Goal: Task Accomplishment & Management: Manage account settings

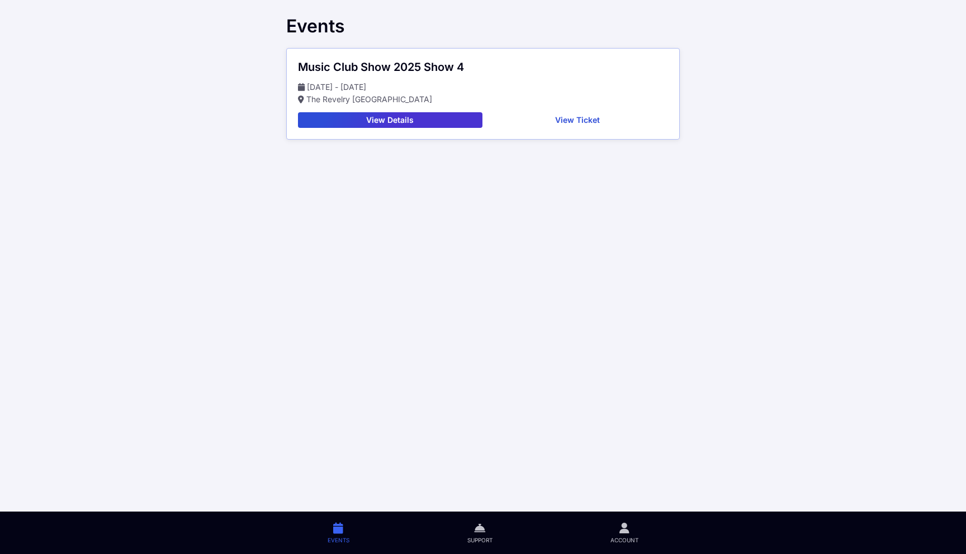
click at [400, 118] on button "View Details" at bounding box center [390, 120] width 184 height 16
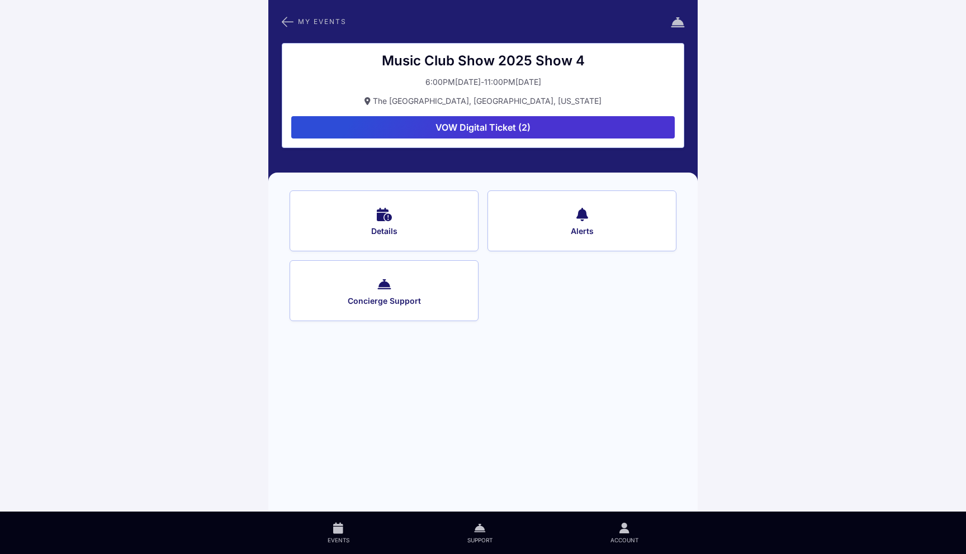
click at [479, 130] on button "VOW Digital Ticket (2)" at bounding box center [482, 127] width 383 height 22
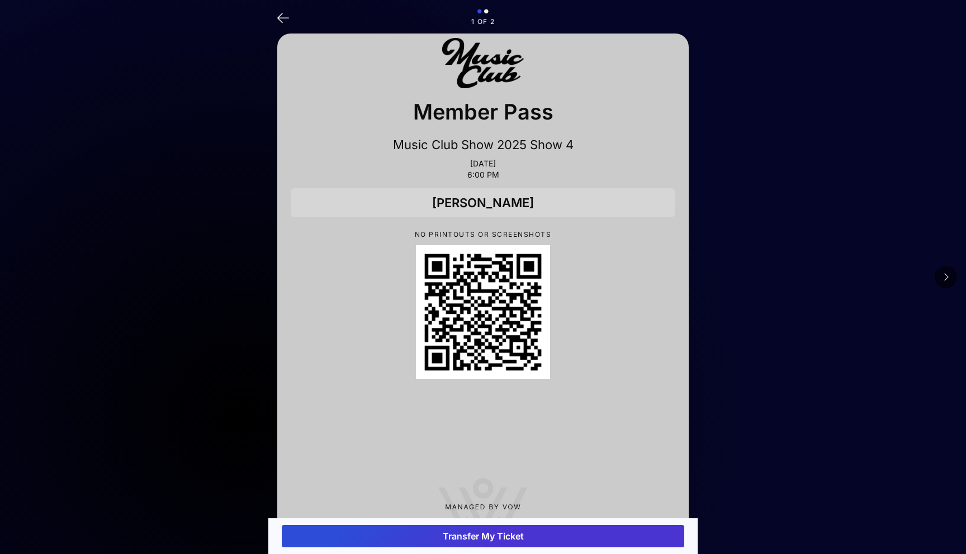
click at [943, 276] on icon at bounding box center [946, 277] width 6 height 9
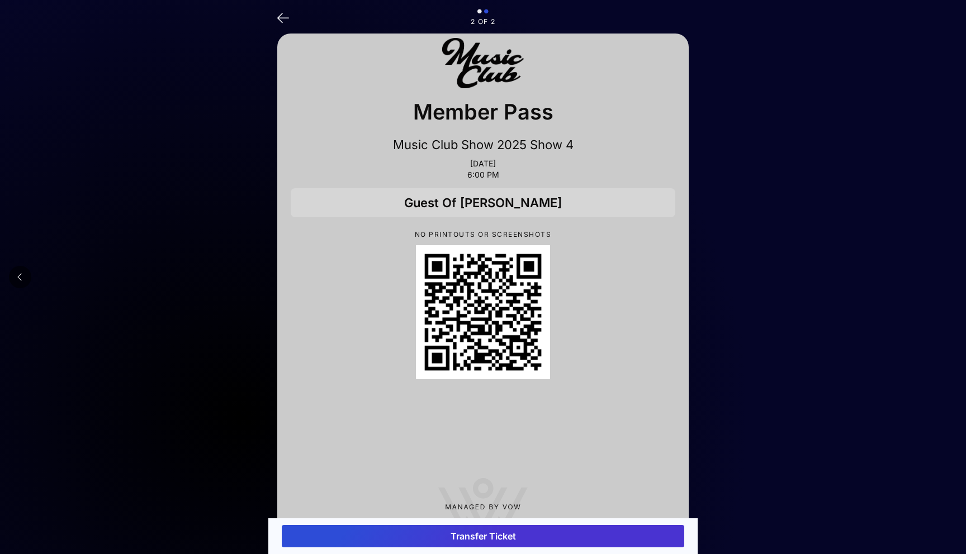
click at [22, 281] on icon at bounding box center [20, 277] width 6 height 9
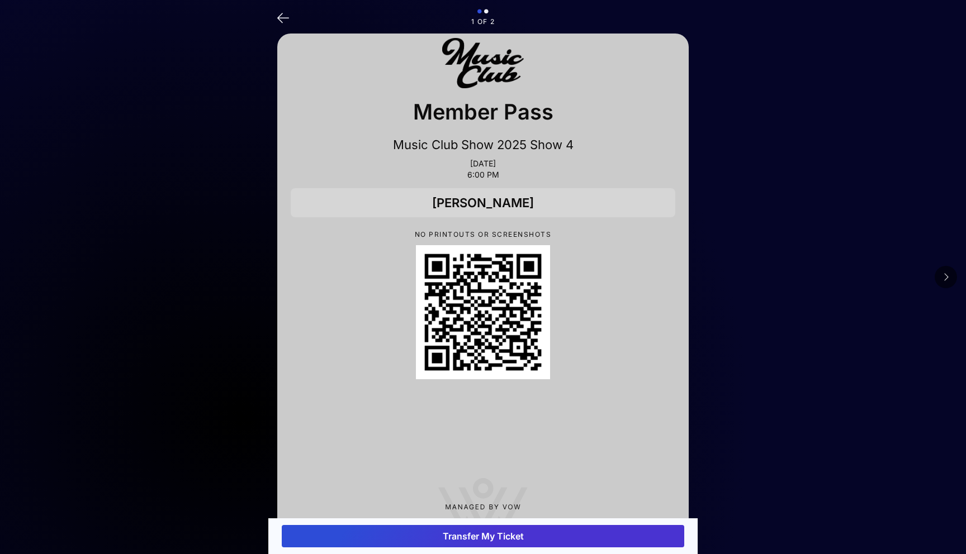
click at [946, 281] on icon at bounding box center [946, 277] width 6 height 9
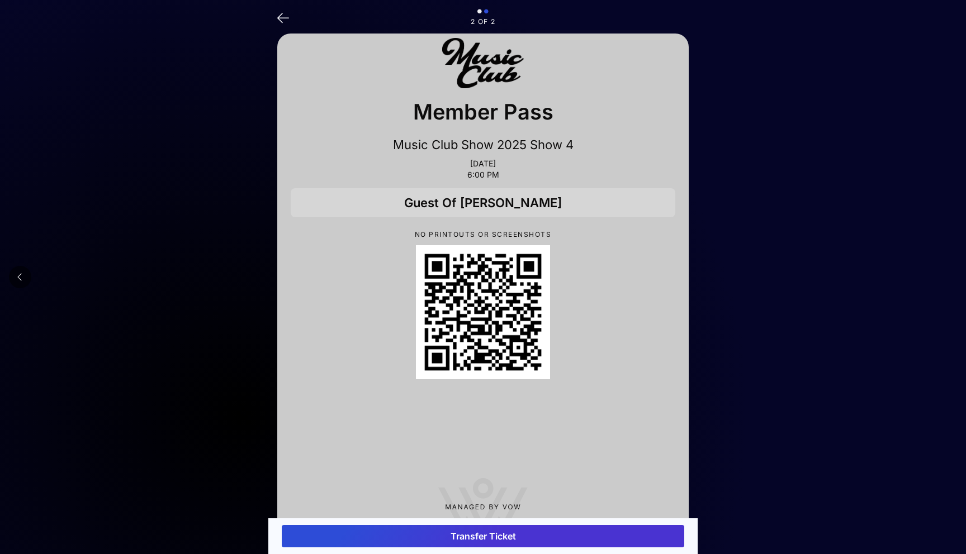
click at [485, 540] on button "Transfer Ticket" at bounding box center [483, 536] width 402 height 22
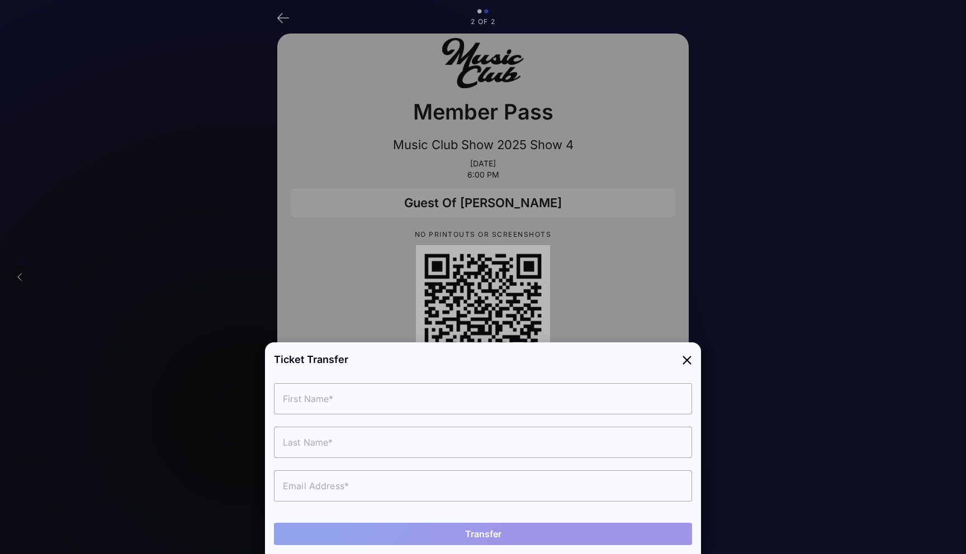
click at [135, 135] on div at bounding box center [483, 277] width 966 height 554
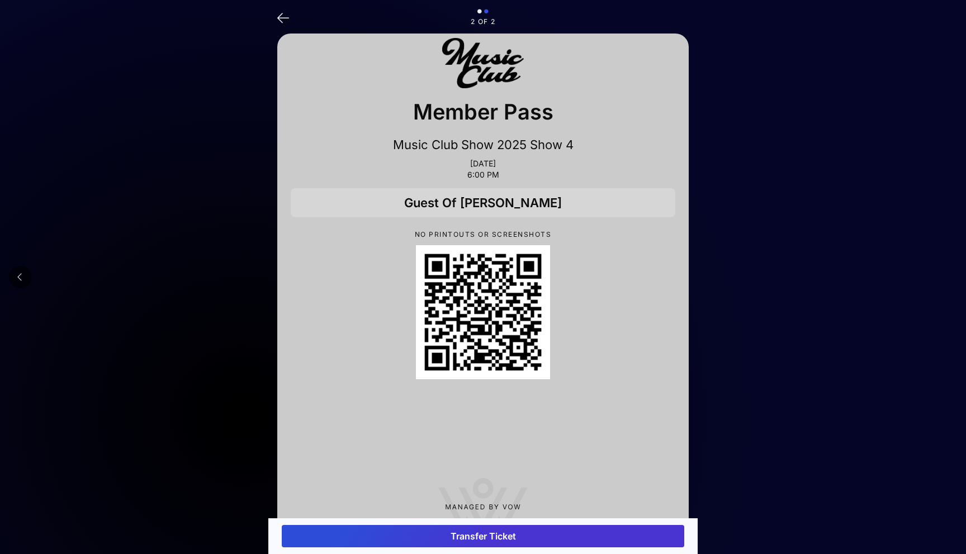
click at [280, 15] on icon at bounding box center [283, 17] width 12 height 16
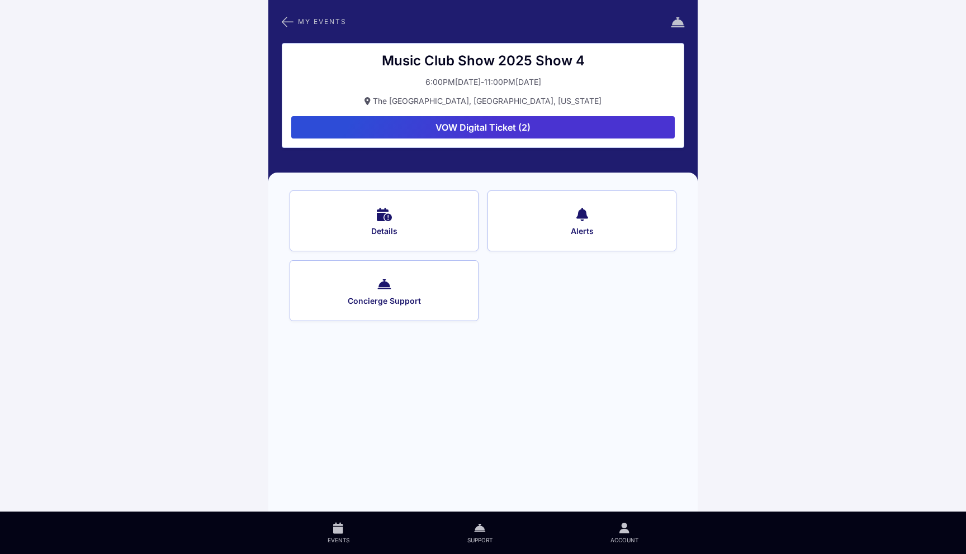
click at [287, 19] on icon at bounding box center [288, 22] width 12 height 15
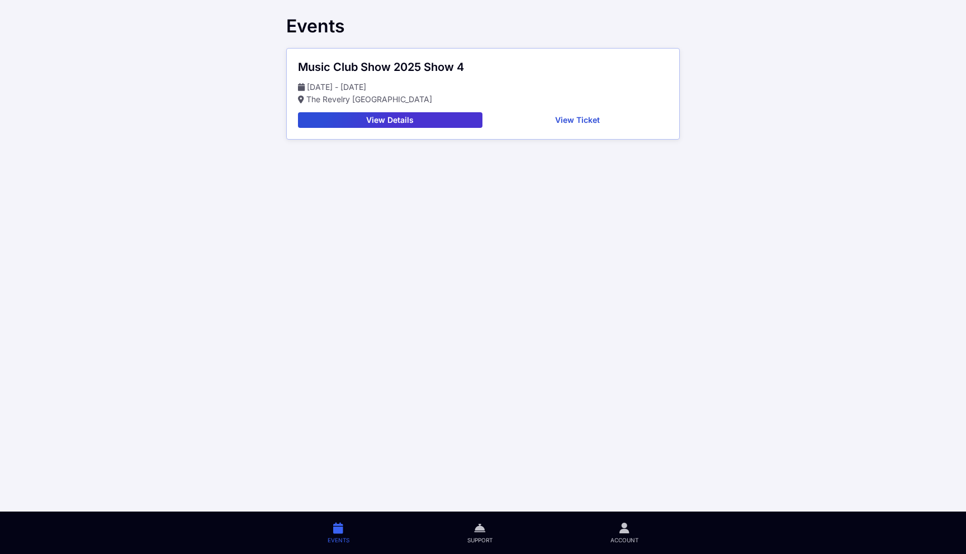
click at [614, 538] on span "Account" at bounding box center [624, 541] width 28 height 8
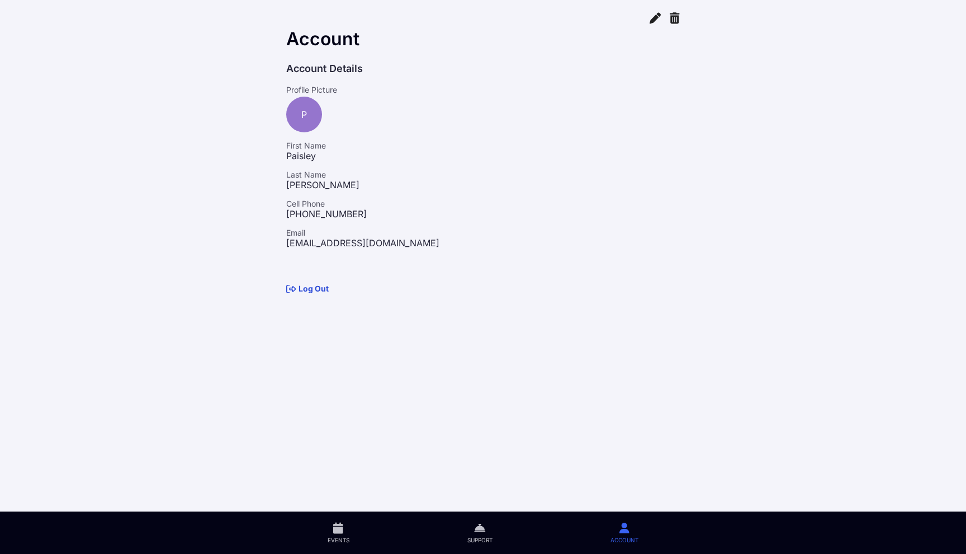
click at [338, 530] on icon at bounding box center [338, 528] width 10 height 13
